Goal: Task Accomplishment & Management: Use online tool/utility

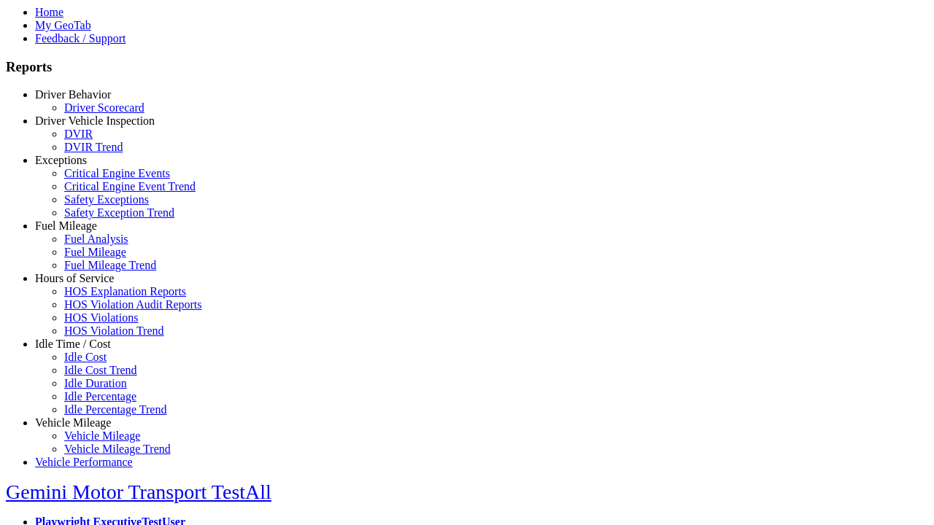
click at [84, 350] on link "Idle Time / Cost" at bounding box center [73, 344] width 76 height 12
click at [95, 363] on link "Idle Cost" at bounding box center [85, 357] width 42 height 12
select select
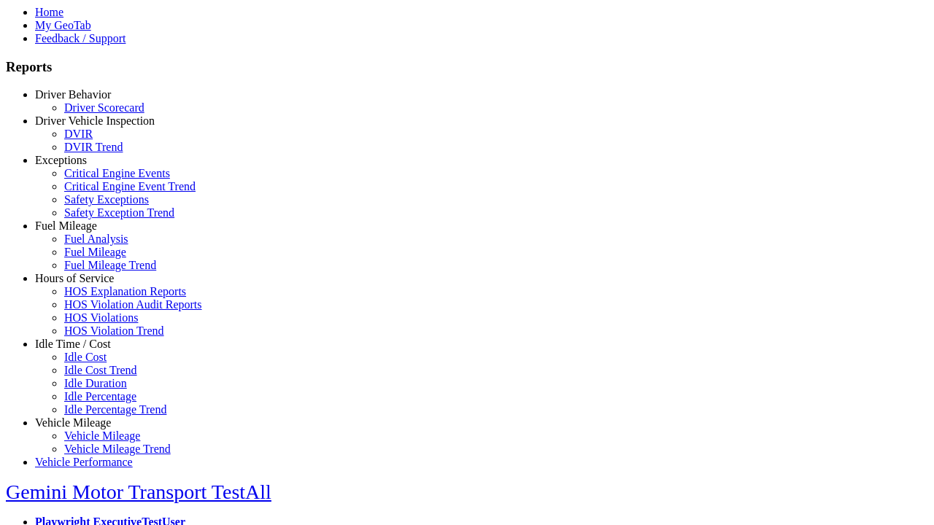
select select
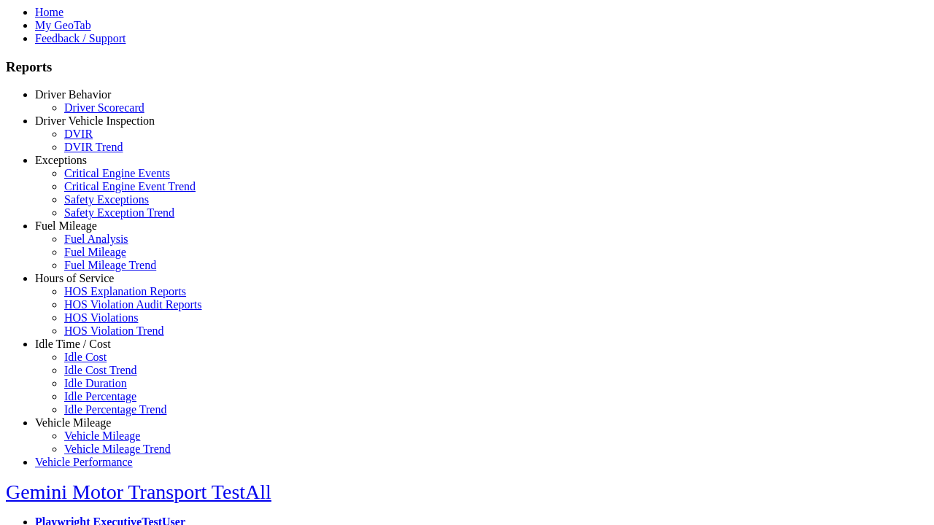
select select
select select "**"
